Goal: Communication & Community: Answer question/provide support

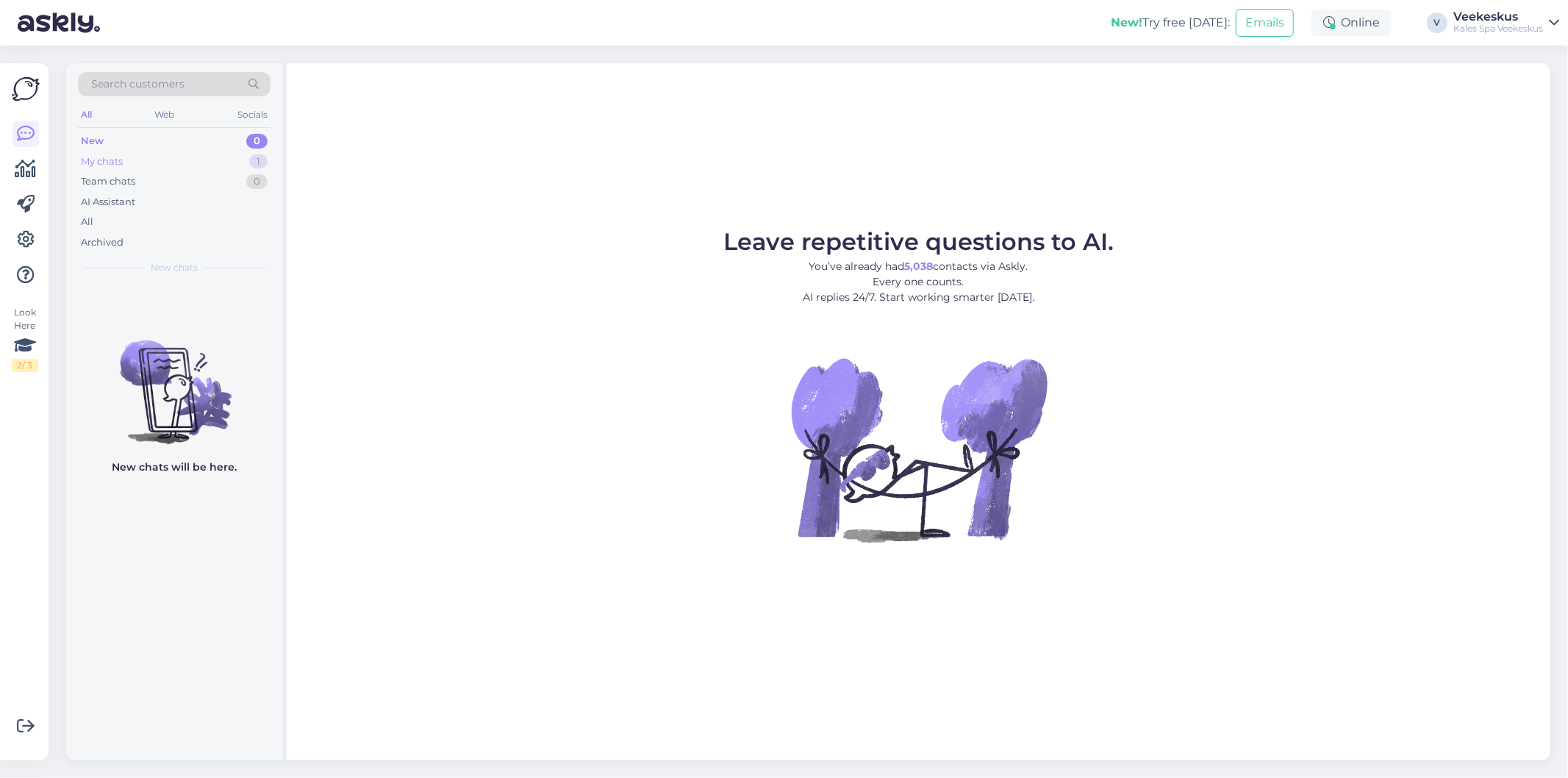
click at [150, 156] on div "My chats 1" at bounding box center [173, 161] width 192 height 21
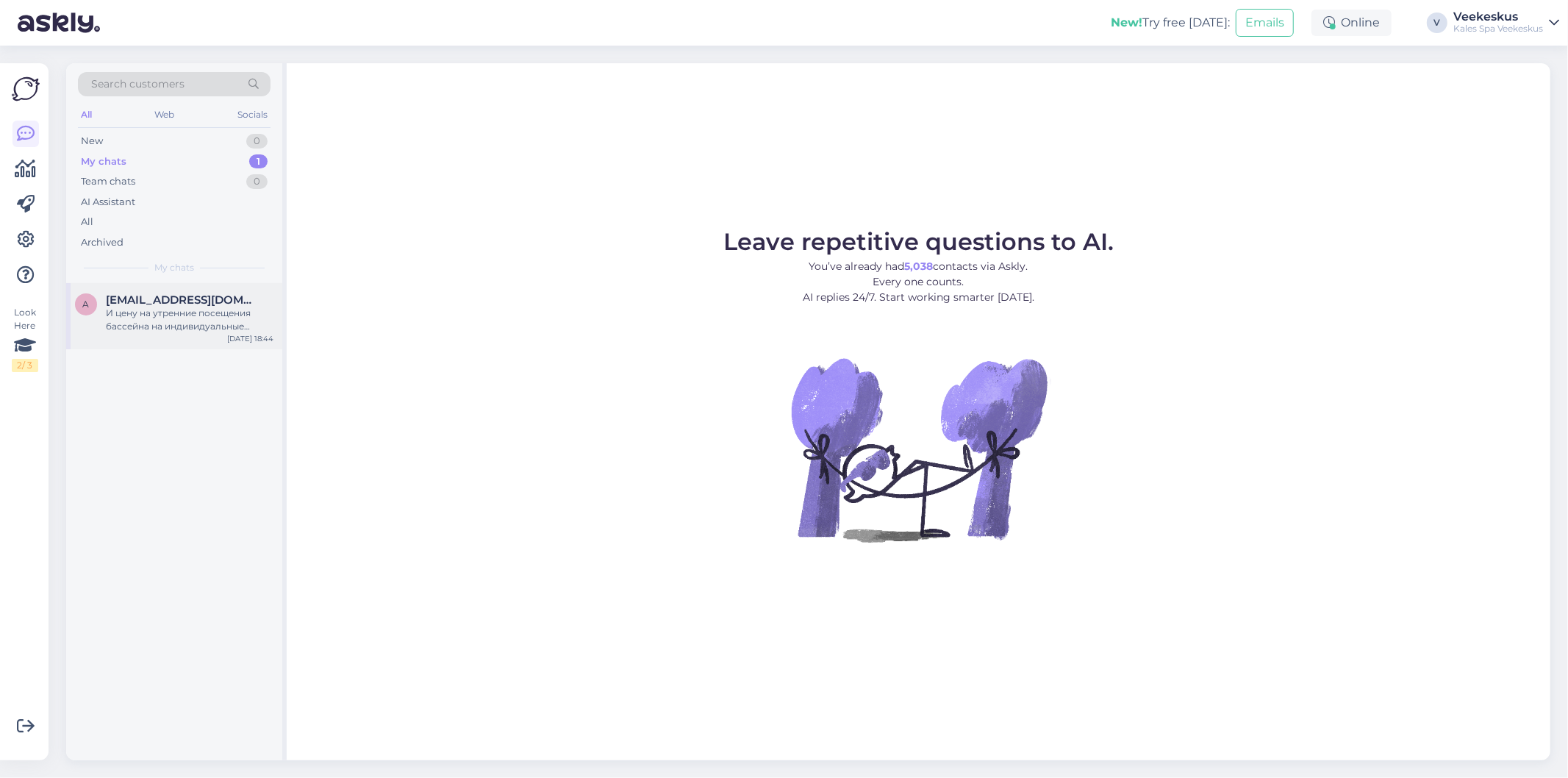
click at [202, 316] on div "И цену на утренние посещения бассейна на индивидуальные тренировки" at bounding box center [190, 319] width 168 height 26
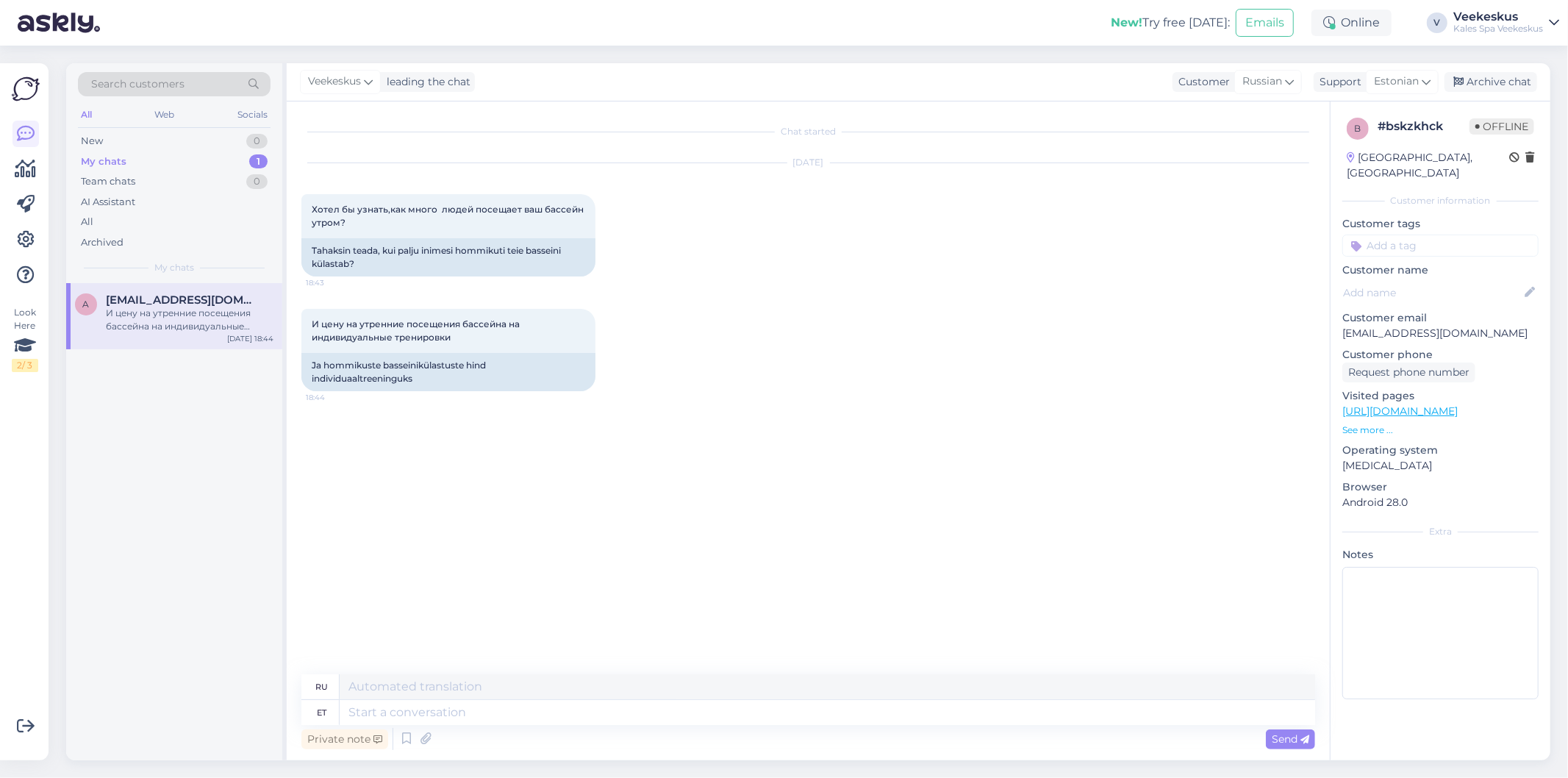
click at [501, 640] on div "Chat started Sep 3 2025 Хотел бы узнать,как много людей посещает ваш бассейн ут…" at bounding box center [814, 389] width 1027 height 545
click at [502, 709] on textarea at bounding box center [827, 712] width 975 height 25
click at [563, 524] on div "Chat started Sep 3 2025 Хотел бы узнать,как много людей посещает ваш бассейн ут…" at bounding box center [814, 389] width 1027 height 545
drag, startPoint x: 316, startPoint y: 245, endPoint x: 401, endPoint y: 252, distance: 85.3
click at [401, 252] on div "Tahaksin teada, kui palju inimesi hommikuti teie basseini külastab?" at bounding box center [448, 257] width 294 height 38
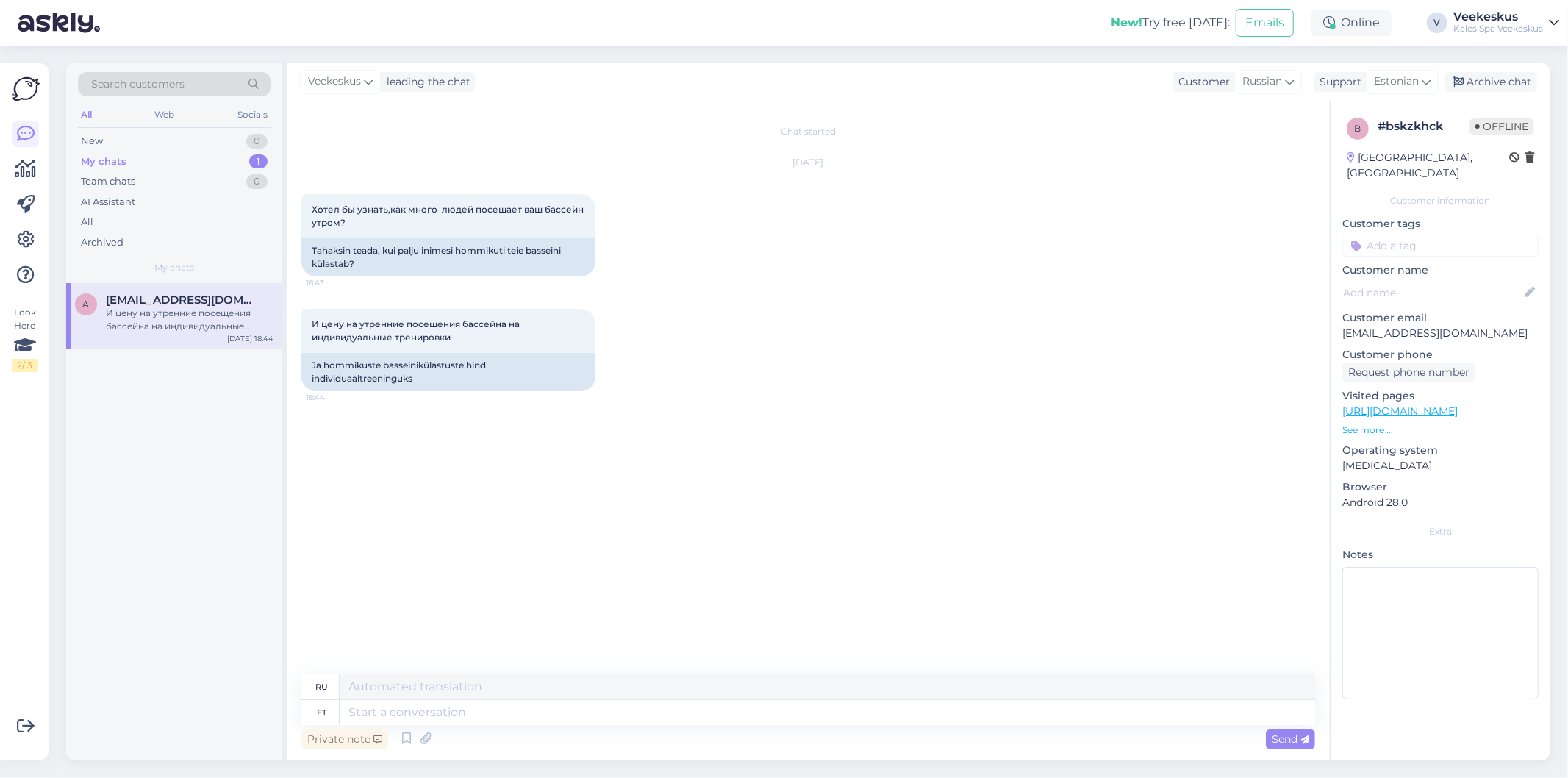
click at [412, 279] on div "Sep 3 2025 Хотел бы узнать,как много людей посещает ваш бассейн утром? 18:43 Ta…" at bounding box center [808, 220] width 1014 height 146
click at [413, 720] on textarea at bounding box center [827, 712] width 975 height 25
type textarea "Põhiliselt"
type textarea "По сути"
type textarea "Põhiliselt on b"
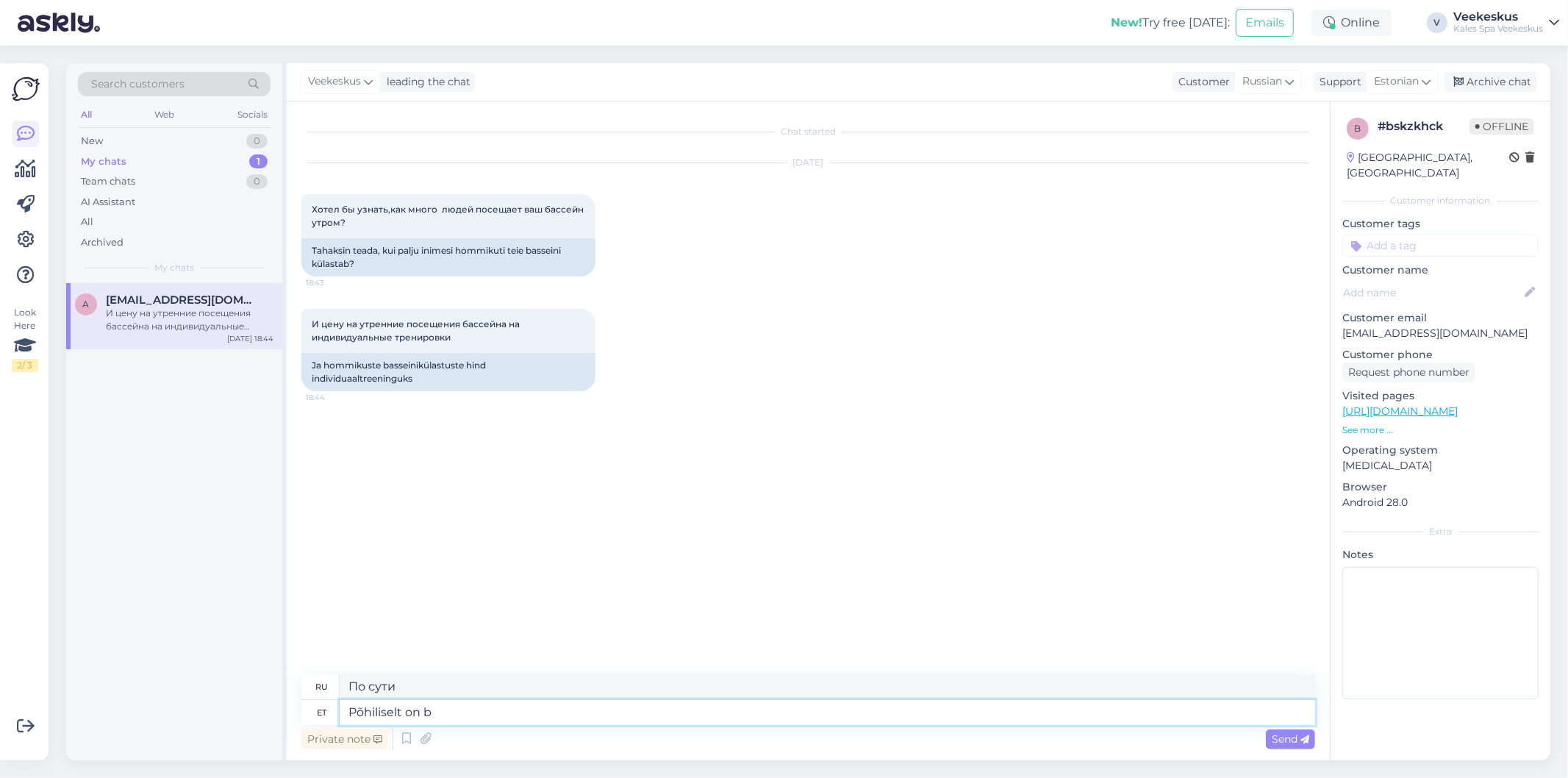
type textarea "В принципе, это"
type textarea "Põhiliselt on basse"
type textarea "В основном это бас."
type textarea "Põhiliselt on basseinides"
type textarea "В основном это бассейны."
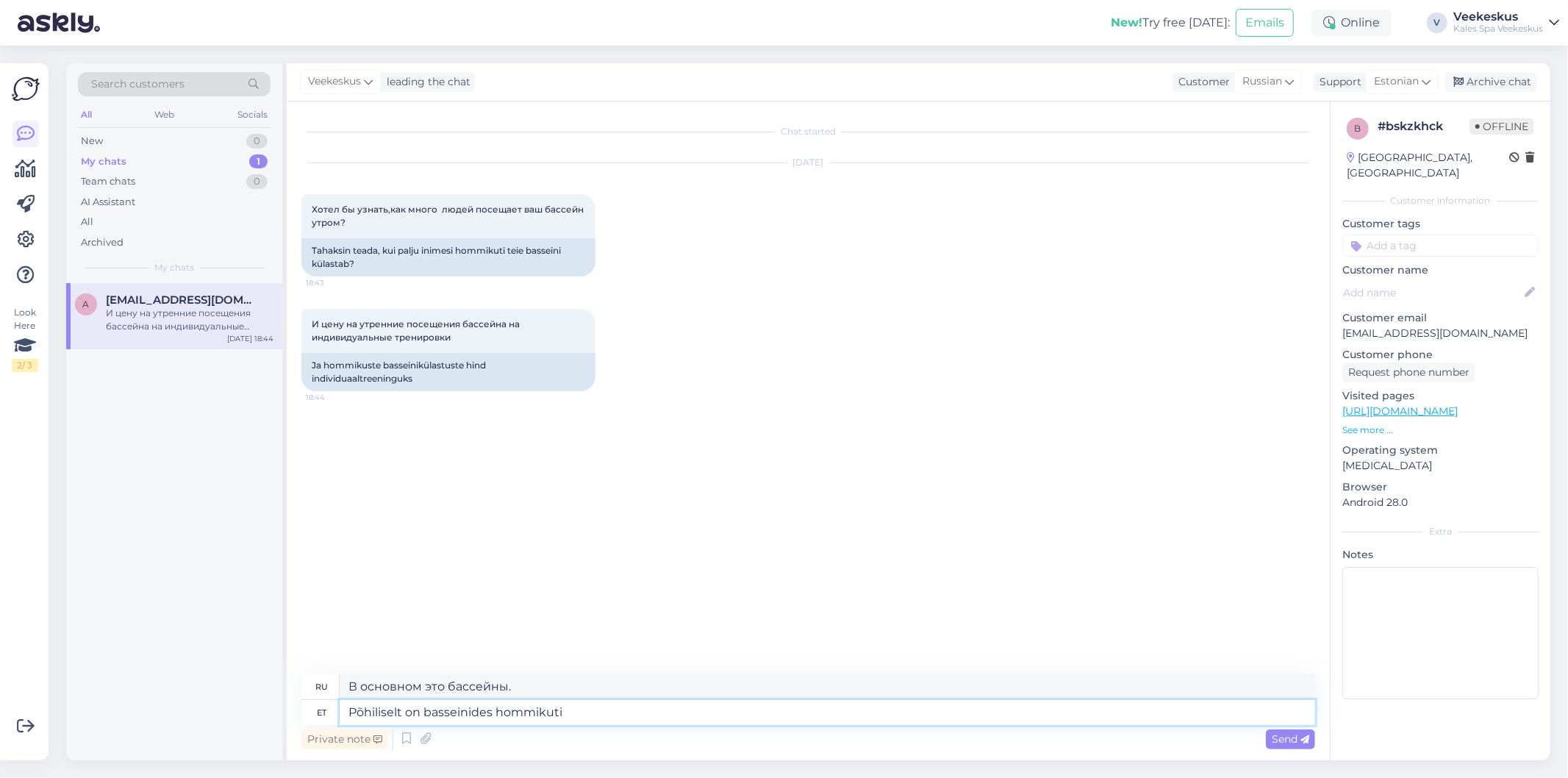
type textarea "Põhiliselt on basseinides hommikuti"
type textarea "В основном в бассейнах по утрам."
type textarea "Põhiliselt on basseinides hommikuti sportl"
type textarea "По утрам в бассейнах в основном проводятся спортивные мероприятия."
type textarea "Põhiliselt on basseinides hommikuti sportlased"
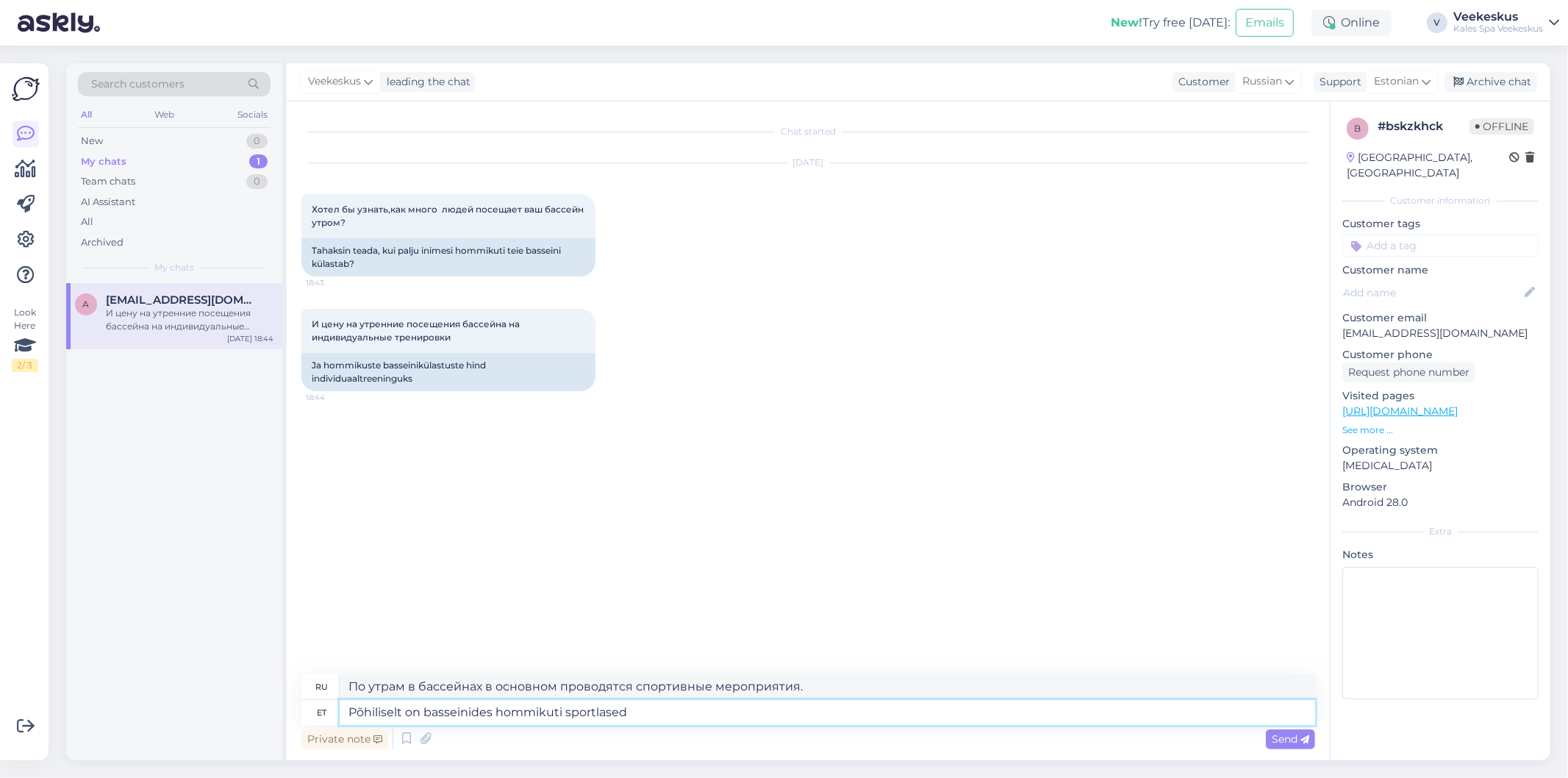
type textarea "По утрам в бассейнах в основном находятся спортсмены."
type textarea "Põhiliselt on basseinides hommikuti sportlased, k"
type textarea "По утрам в бассейнах в основном спортсмены,"
type textarea "Põhiliselt on basseinides hommikuti sportlased, kui"
type textarea "В бассейнах по утрам в основном находятся спортсмены, когда"
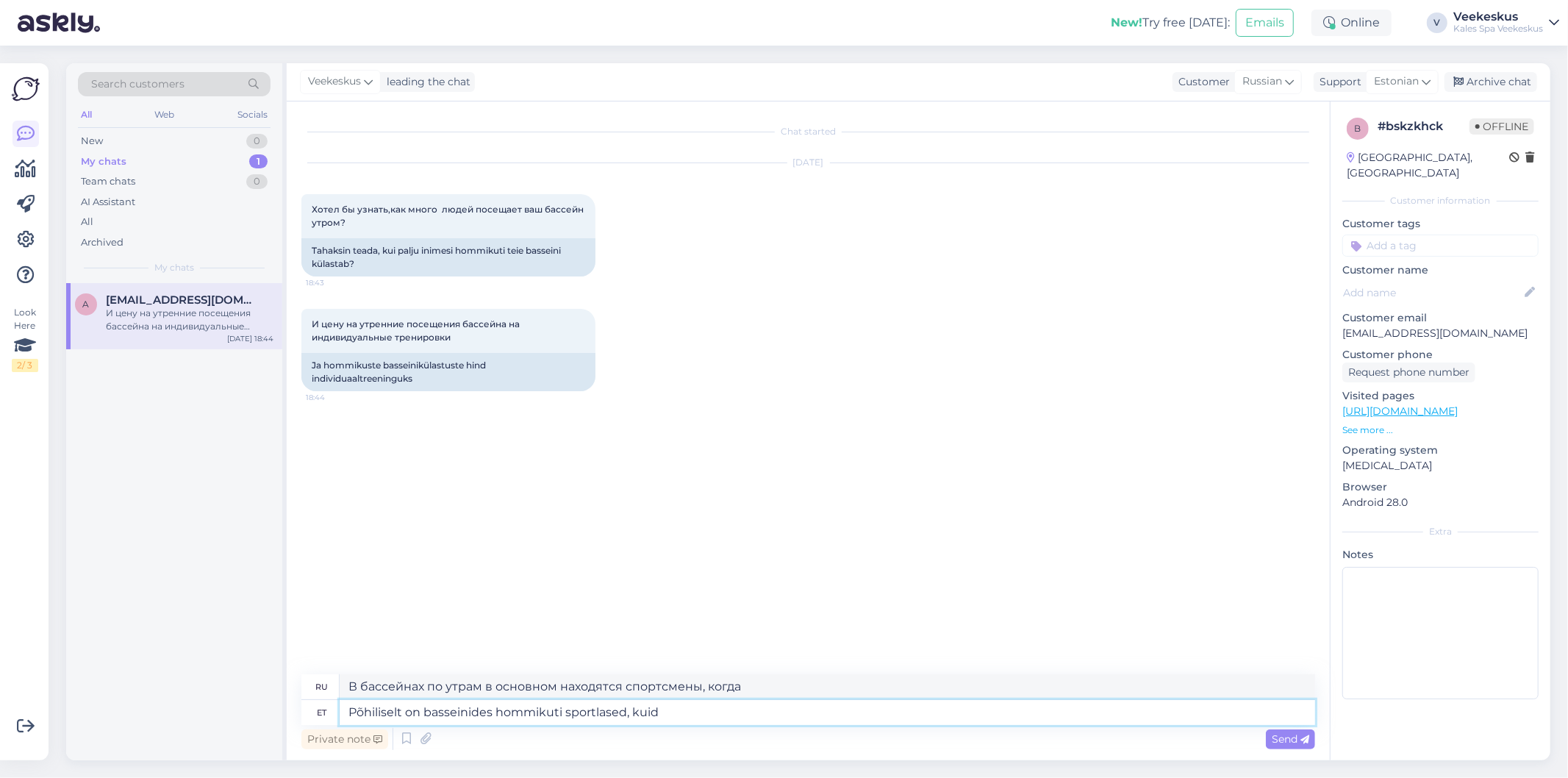
type textarea "Põhiliselt on basseinides hommikuti sportlased, kuid r"
type textarea "Утром в бассейнах в основном спортсмены, но"
type textarea "Põhiliselt on basseinides hommikuti sportlased, kuid ruumi p"
type textarea "По утрам в бассейнах в основном спортсмены, но места хватает."
type textarea "Põhiliselt on basseinides hommikuti sportlased, kuid ruumi pe"
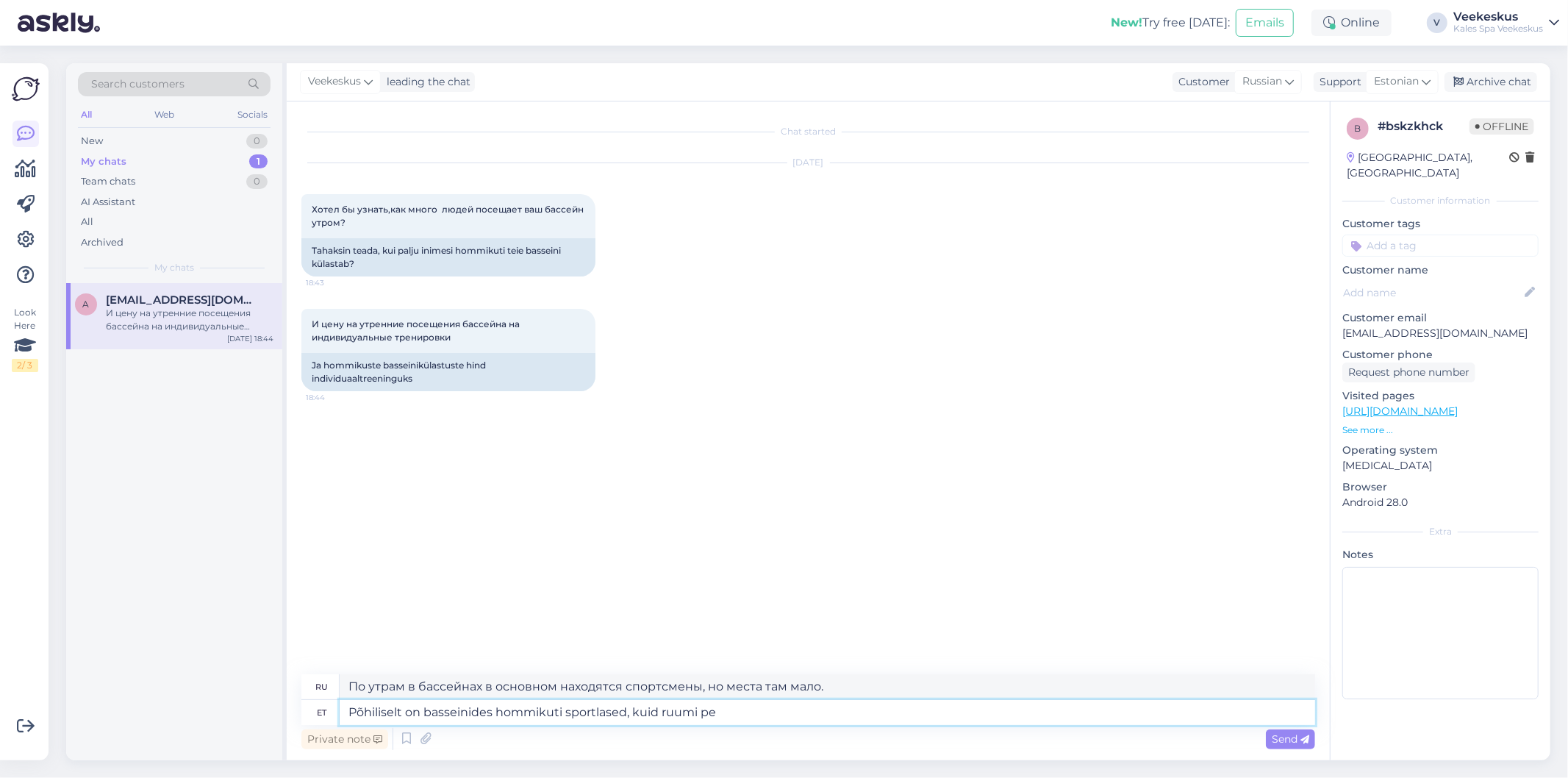
type textarea "По утрам в бассейнах в основном спортсмены, но есть место и для"
type textarea "Põhiliselt on basseinides hommikuti sportlased, kuid ruumi peaks o"
type textarea "По утрам в бассейнах в основном спортсмены, но места должно быть достаточно."
type textarea "Põhiliselt on basseinides hommikuti sportlased, kuid ruumi peaks olema ja"
type textarea "По утрам в бассейнах в основном спортсмены, но должно быть место и"
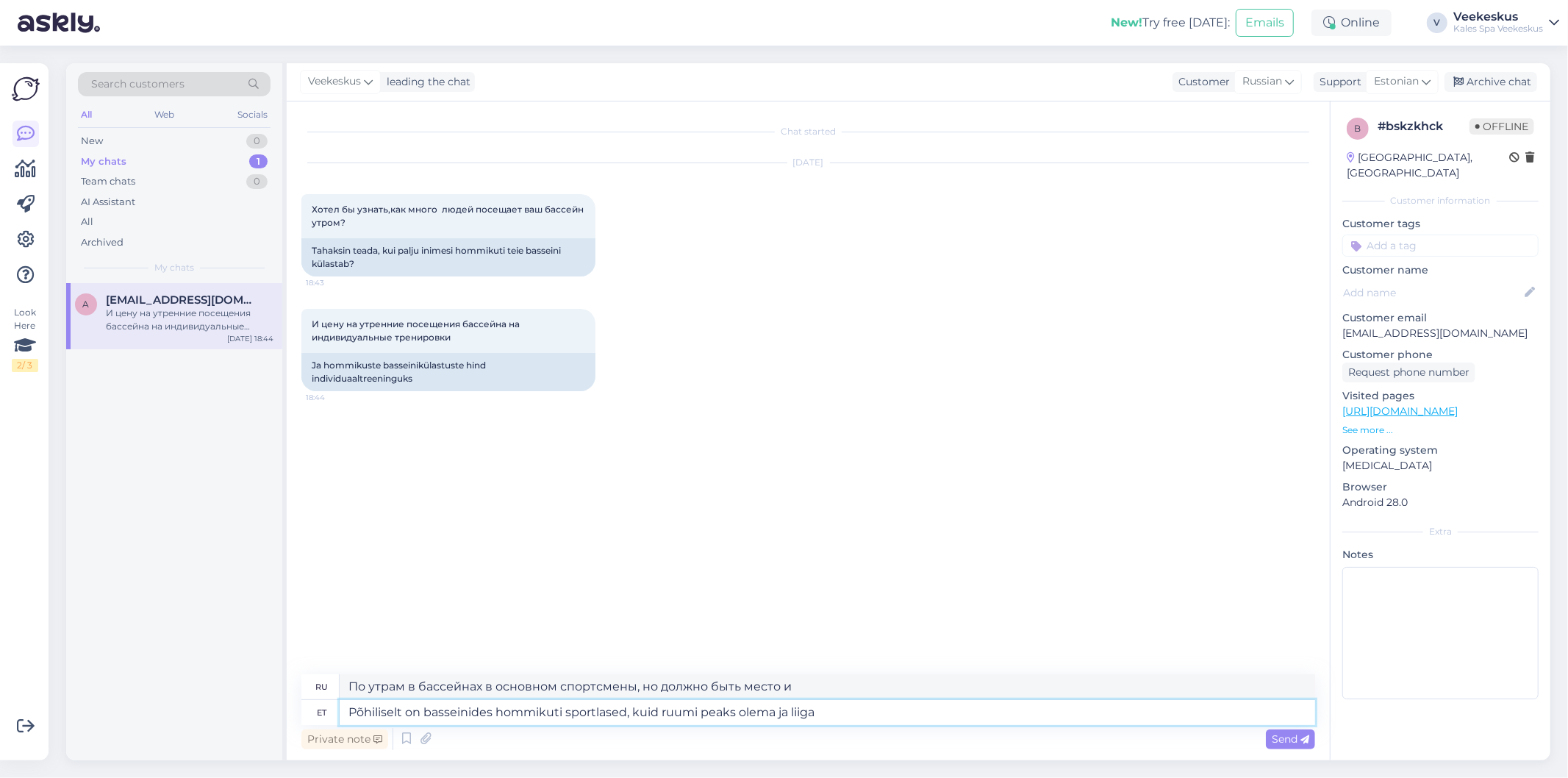
type textarea "Põhiliselt on basseinides hommikuti sportlased, kuid ruumi peaks olema ja liiga…"
type textarea "По утрам в бассейнах в основном спортсмены, но и другим должно быть место."
type textarea "Põhiliselt on basseinides hommikuti sportlased, kuid ruumi peaks olema ja liiga…"
type textarea "По утрам в бассейнах в основном спортсмены, но там должно быть место, а его сли…"
type textarea "Põhiliselt on basseinides hommikuti sportlased, kuid ruumi peaks olema ja liiga…"
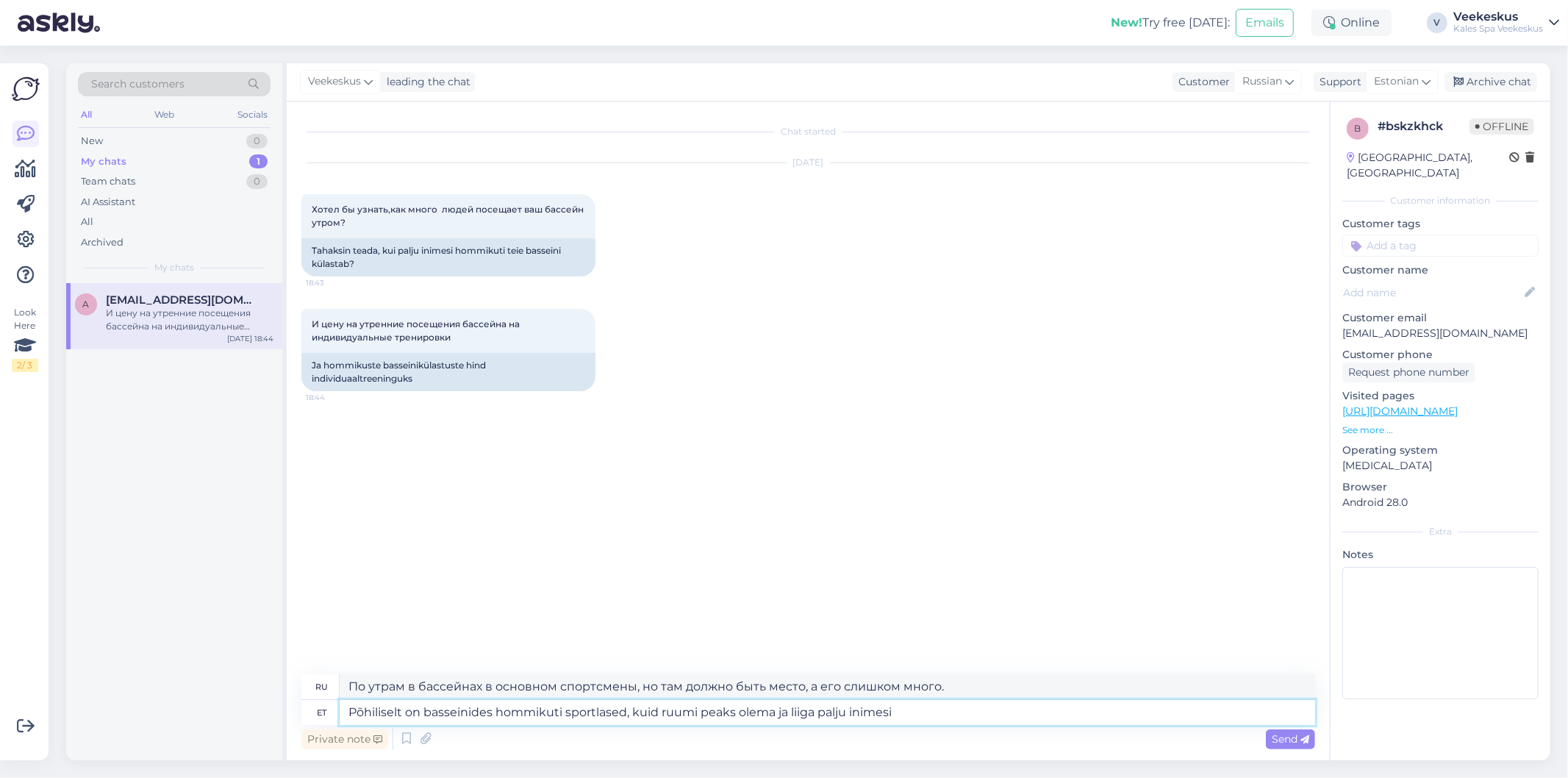
type textarea "По утрам в бассейнах в основном спортсмены, но там должно быть место, а людей с…"
type textarea "Põhiliselt on basseinides hommikuti sportlased, kuid ruumi peaks olema ja liiga…"
type textarea "По утрам в бассейнах в основном спортсмены, но там должно быть достаточно места…"
type textarea "Põhiliselt on basseinides hommikuti sportlased, kuid ruumi peaks olema ja liiga…"
type textarea "По утрам в бассейнах в основном спортсмены, но там должно быть достаточно места…"
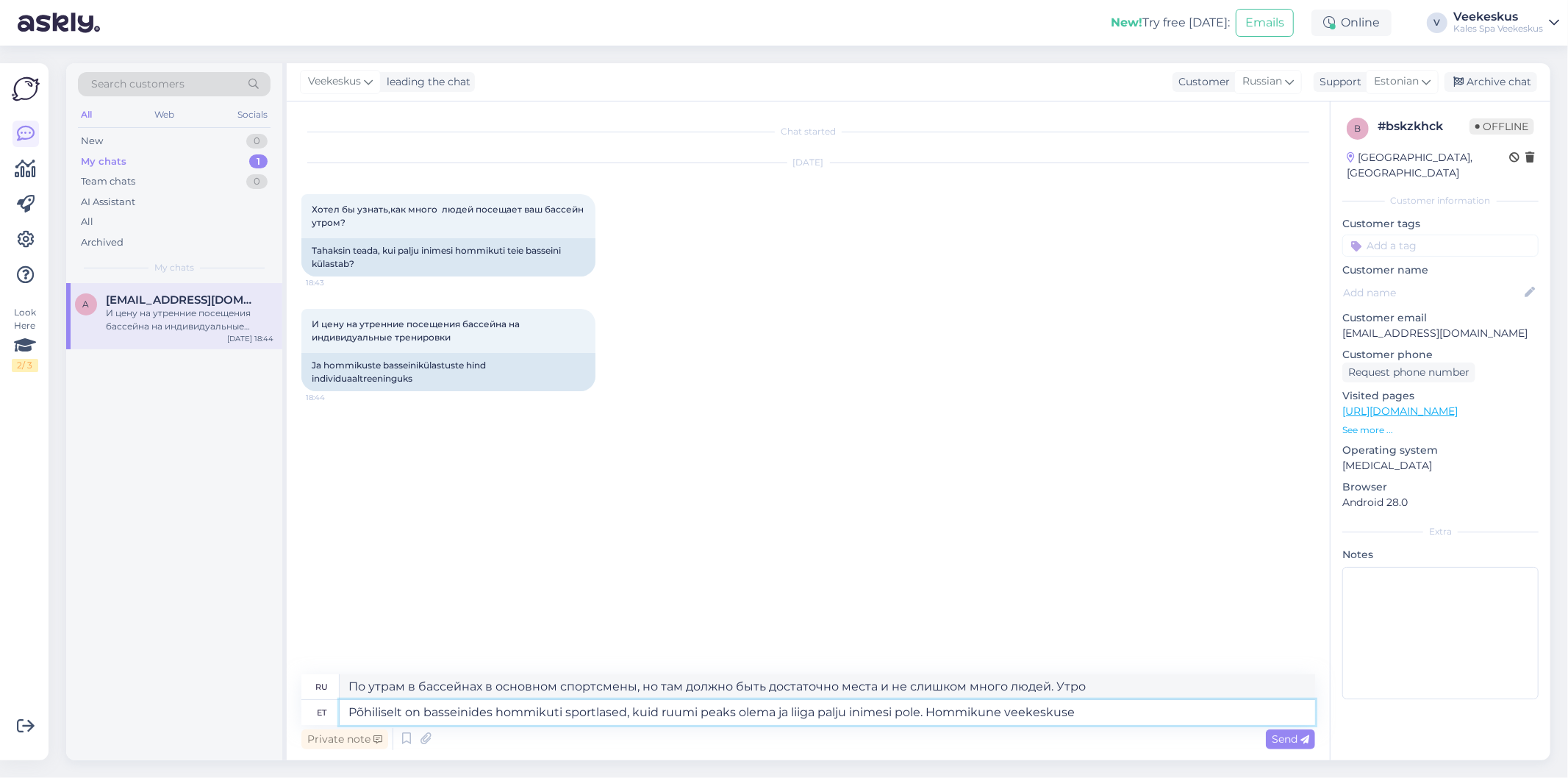
type textarea "Põhiliselt on basseinides hommikuti sportlased, kuid ruumi peaks olema ja liiga…"
type textarea "По утрам в бассейнах в основном спортсмены, но места должно быть достаточно, и …"
type textarea "Põhiliselt on basseinides hommikuti sportlased, kuid ruumi peaks olema ja liiga…"
type textarea "По утрам в бассейнах в основном спортсмены, но места должно быть достаточно, и …"
type textarea "Põhiliselt on basseinides hommikuti sportlased, kuid ruumi peaks olema ja liiga…"
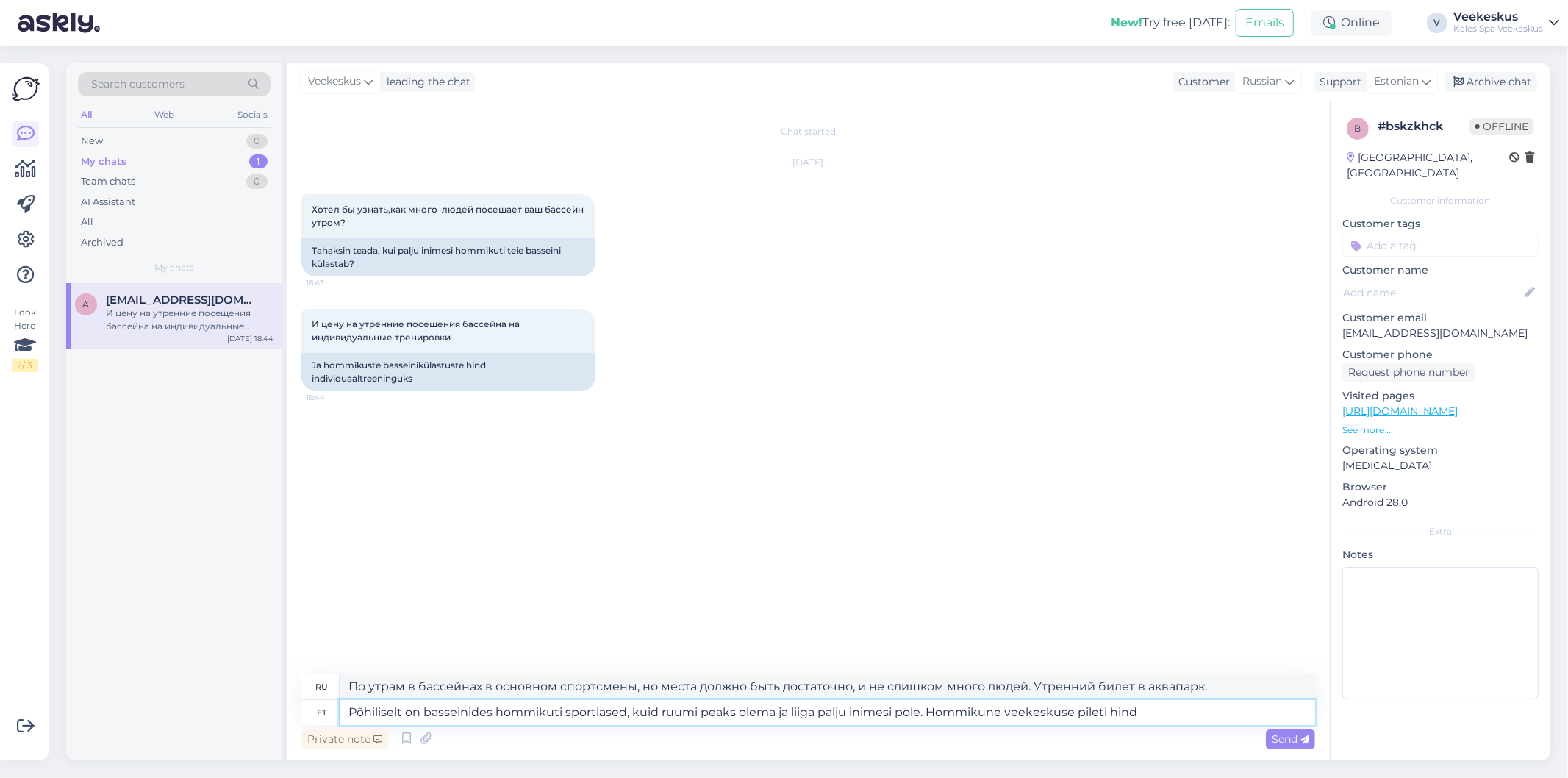
type textarea "Утром в бассейнах в основном спортсмены, но места должно быть достаточно, и не …"
type textarea "Põhiliselt on basseinides hommikuti sportlased, kuid ruumi peaks olema ja liiga…"
type textarea "Утром в бассейнах в основном спортсмены, но места должно быть достаточно, и не …"
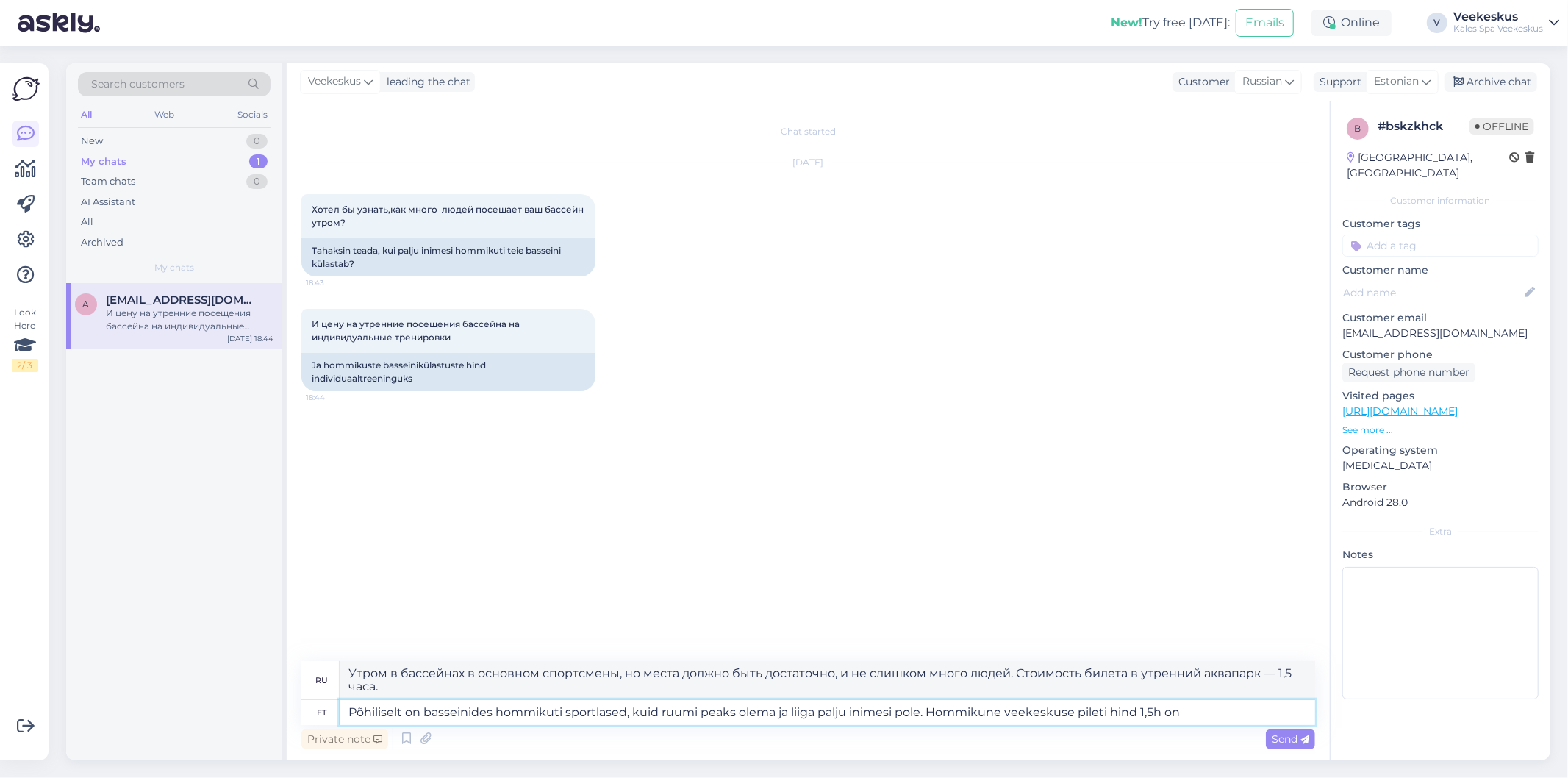
type textarea "Põhiliselt on basseinides hommikuti sportlased, kuid ruumi peaks olema ja liiga…"
type textarea "Утром в бассейнах в основном спортсмены, но места должно быть достаточно, и не …"
type textarea "Põhiliselt on basseinides hommikuti sportlased, kuid ruumi peaks olema ja liiga…"
type textarea "Утром в бассейнах в основном спортсмены, но места должно быть достаточно, и не …"
type textarea "Põhiliselt on basseinides hommikuti sportlased, kuid ruumi peaks olema ja liiga…"
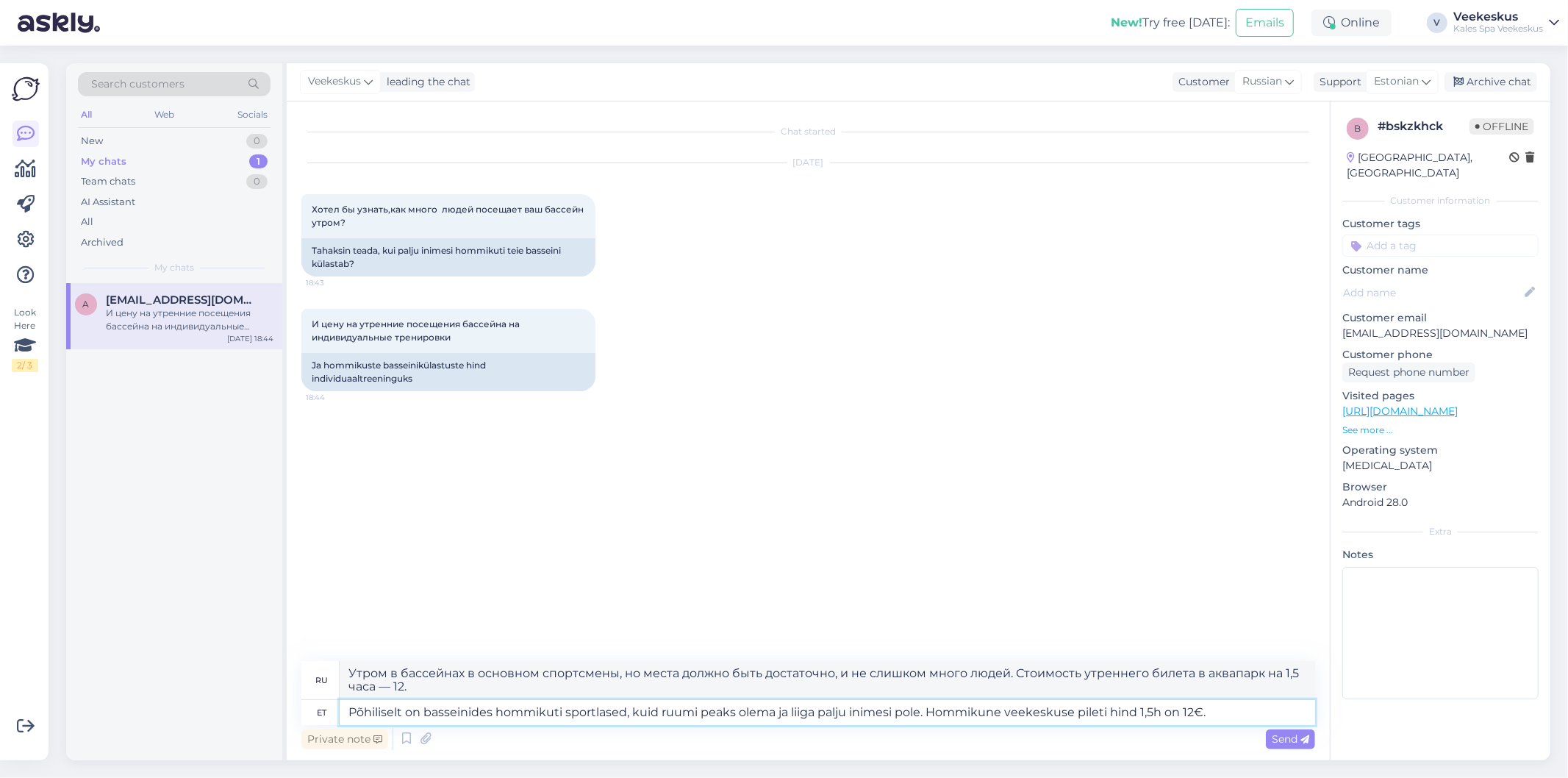
type textarea "Утром в бассейнах в основном спортсмены, но места должно быть достаточно, и не …"
type textarea "Põhiliselt on basseinides hommikuti sportlased, kuid ruumi peaks olema ja liiga…"
click at [1302, 744] on span "Send" at bounding box center [1290, 738] width 37 height 13
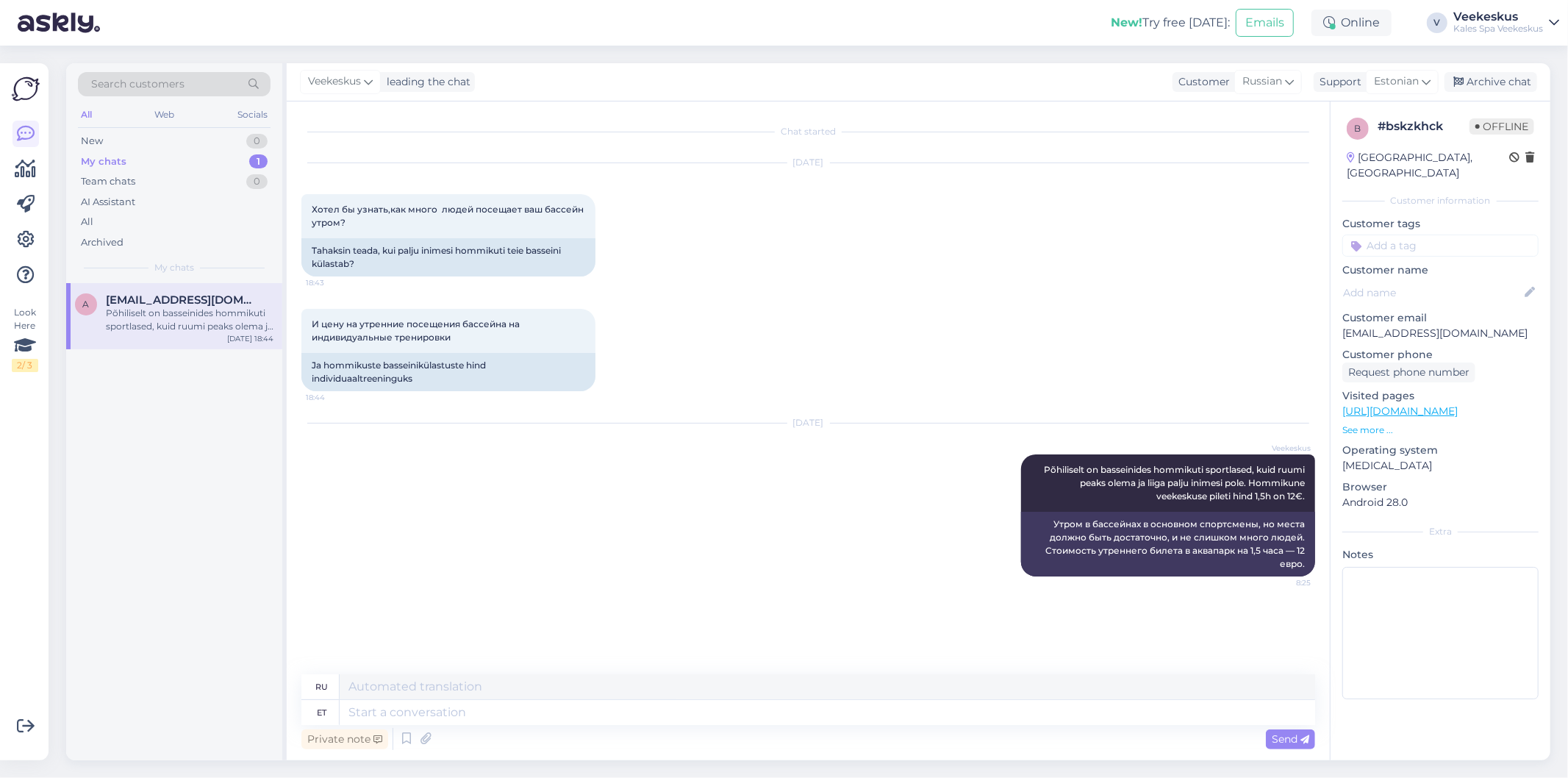
click at [1119, 606] on div "Chat started Sep 3 2025 Хотел бы узнать,как много людей посещает ваш бассейн ут…" at bounding box center [814, 389] width 1027 height 545
click at [1450, 86] on div "Archive chat" at bounding box center [1490, 82] width 93 height 20
